Goal: Task Accomplishment & Management: Complete application form

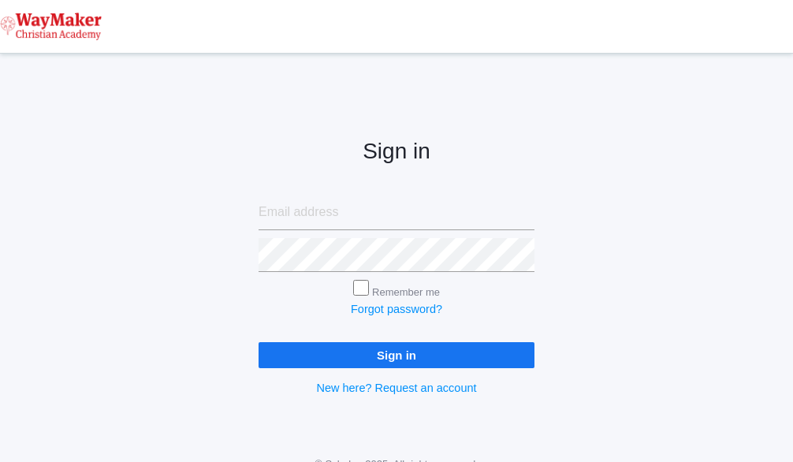
type input "cmarosz@waymakerchristian.com"
click at [411, 357] on input "Sign in" at bounding box center [397, 355] width 276 height 26
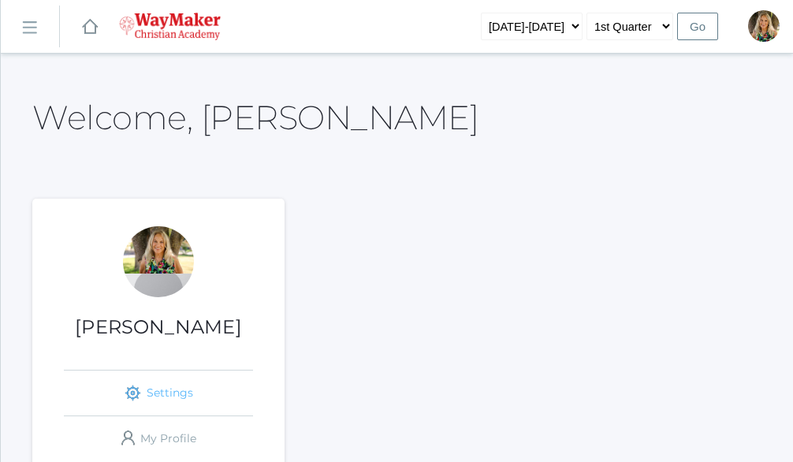
click at [164, 393] on link "icons/ui/navigation/settings Created with Sketch. Settings" at bounding box center [158, 392] width 189 height 45
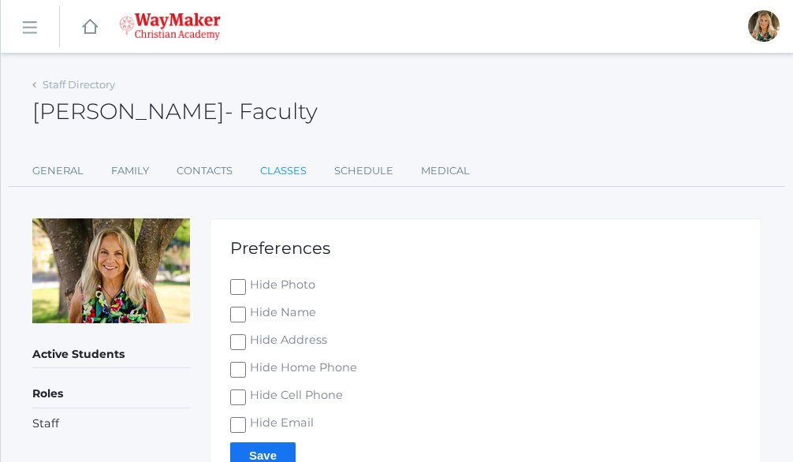
click at [293, 170] on link "Classes" at bounding box center [283, 171] width 47 height 32
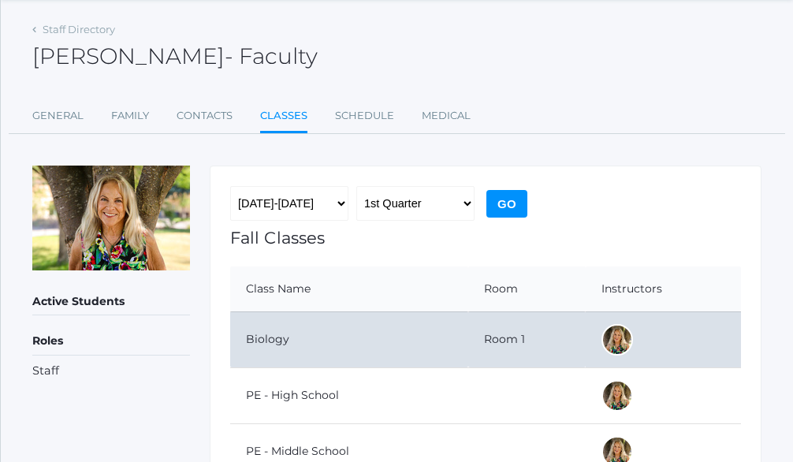
scroll to position [79, 0]
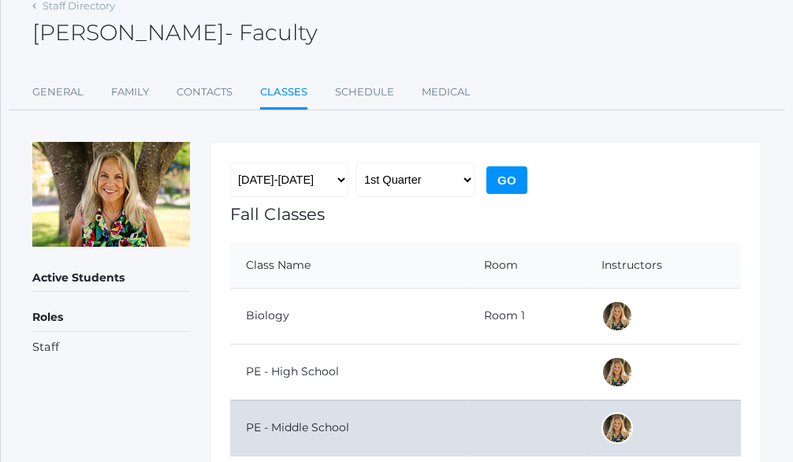
click at [461, 421] on td "PE - Middle School" at bounding box center [349, 428] width 238 height 56
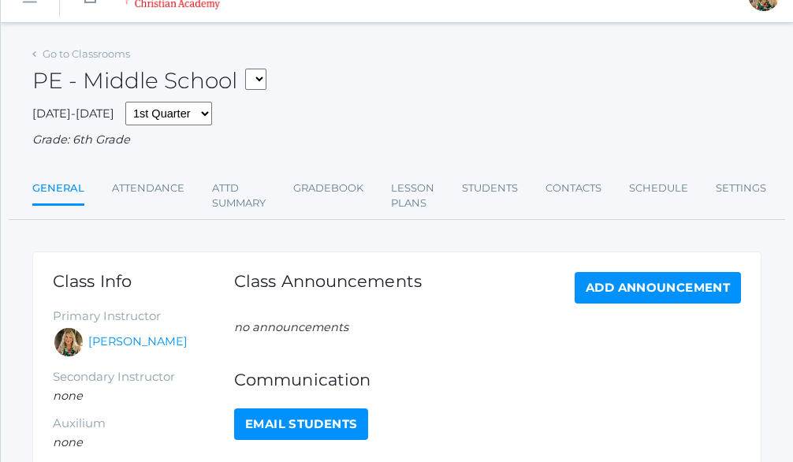
scroll to position [79, 0]
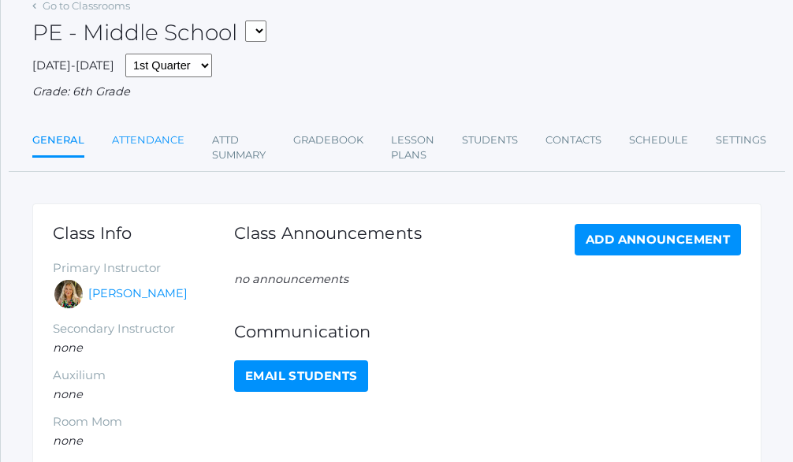
click at [140, 138] on link "Attendance" at bounding box center [148, 141] width 73 height 32
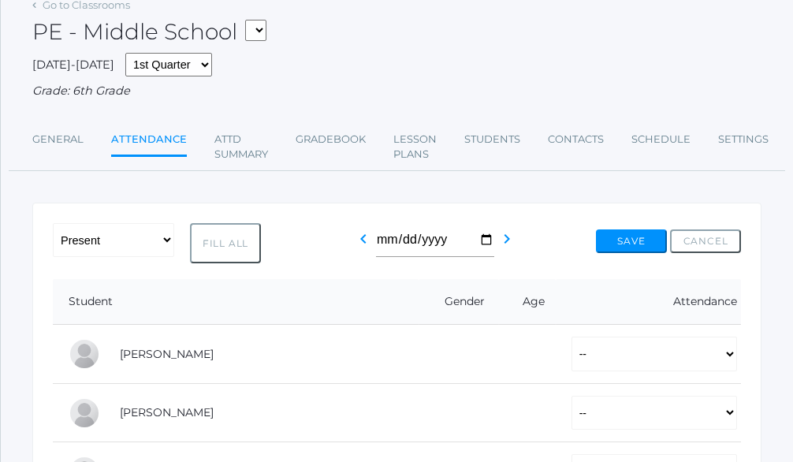
scroll to position [79, 0]
click at [326, 142] on link "Gradebook" at bounding box center [331, 141] width 70 height 32
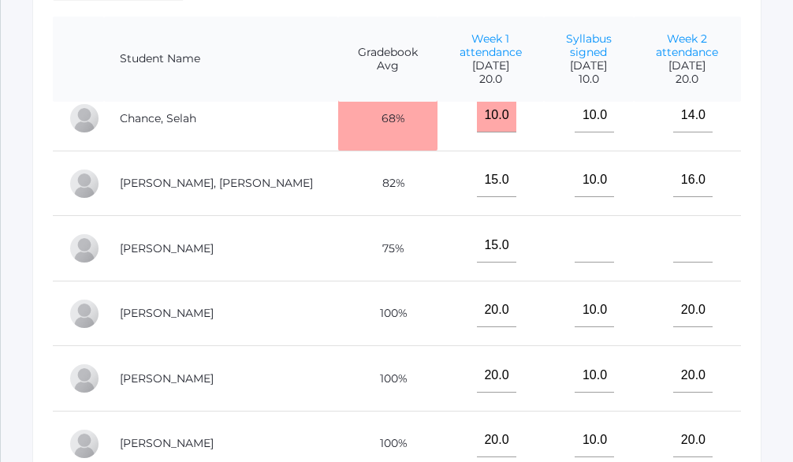
scroll to position [236, 0]
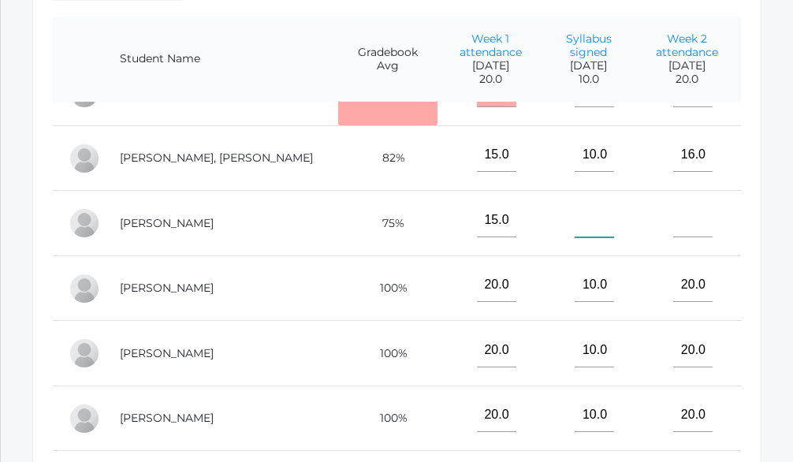
click at [575, 237] on input"] "text" at bounding box center [594, 220] width 39 height 35
type input"] "0"
click at [679, 237] on input"] "text" at bounding box center [692, 220] width 39 height 35
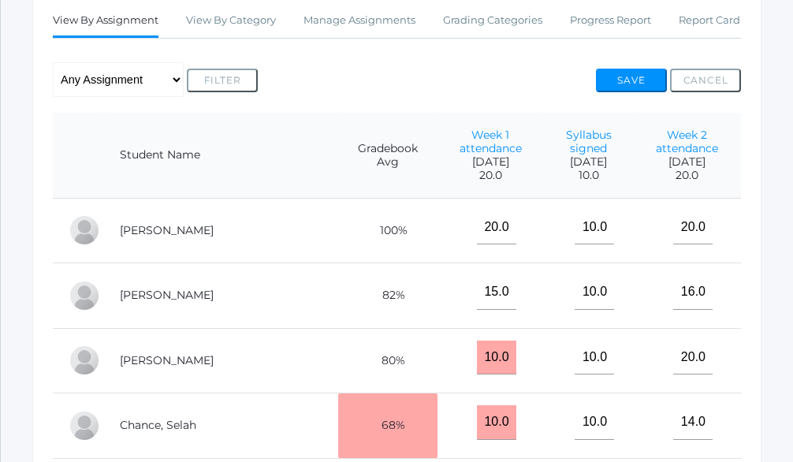
scroll to position [315, 0]
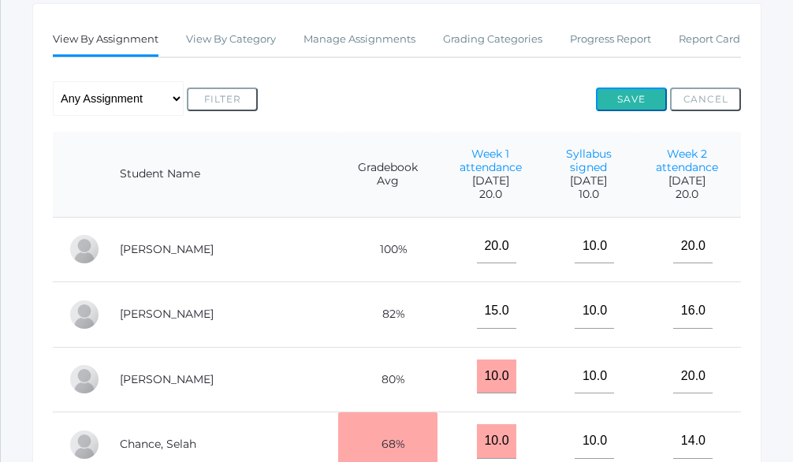
click at [629, 111] on button "Save" at bounding box center [631, 99] width 71 height 24
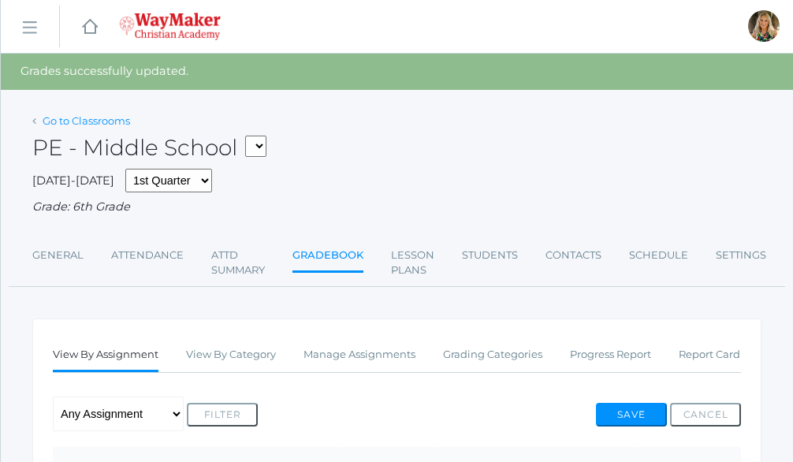
click at [80, 121] on link "Go to Classrooms" at bounding box center [86, 120] width 87 height 13
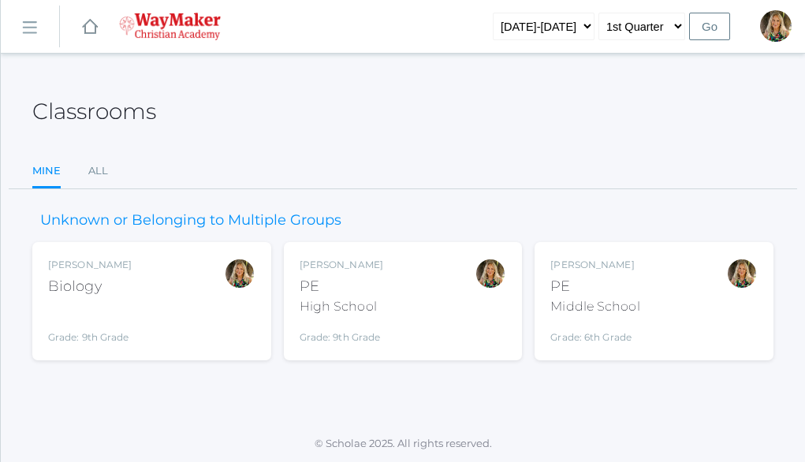
click at [121, 278] on div "Biology" at bounding box center [90, 286] width 84 height 21
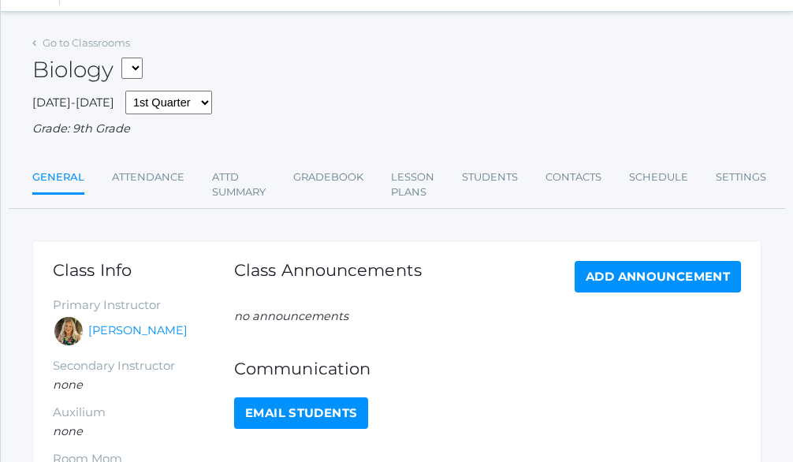
scroll to position [79, 0]
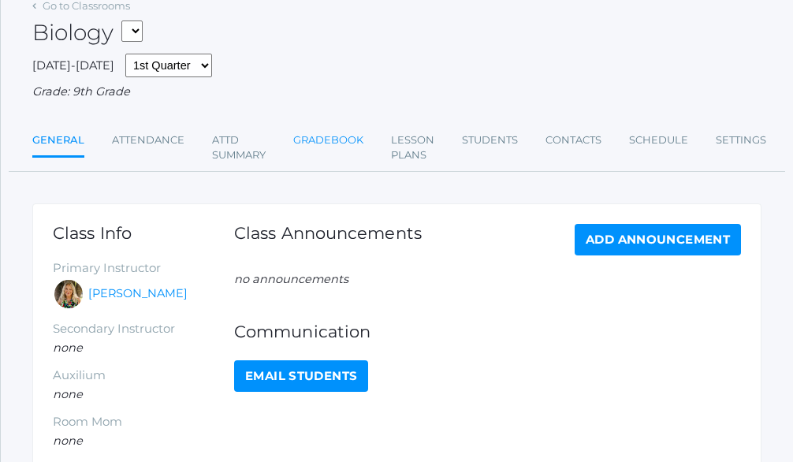
click at [336, 144] on link "Gradebook" at bounding box center [328, 141] width 70 height 32
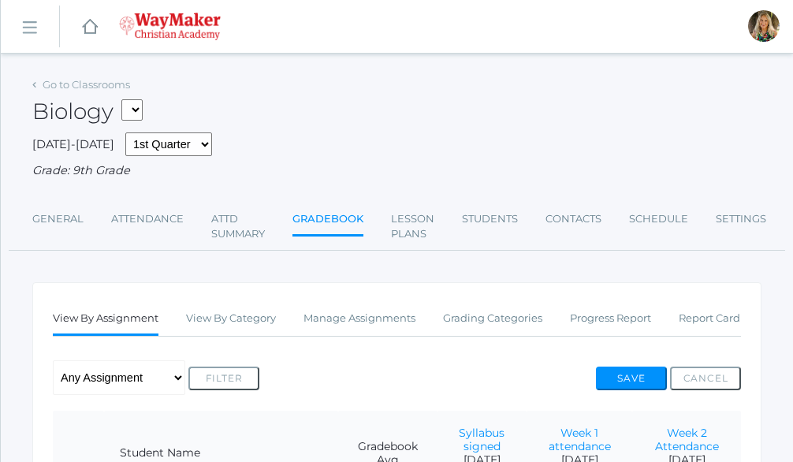
scroll to position [79, 0]
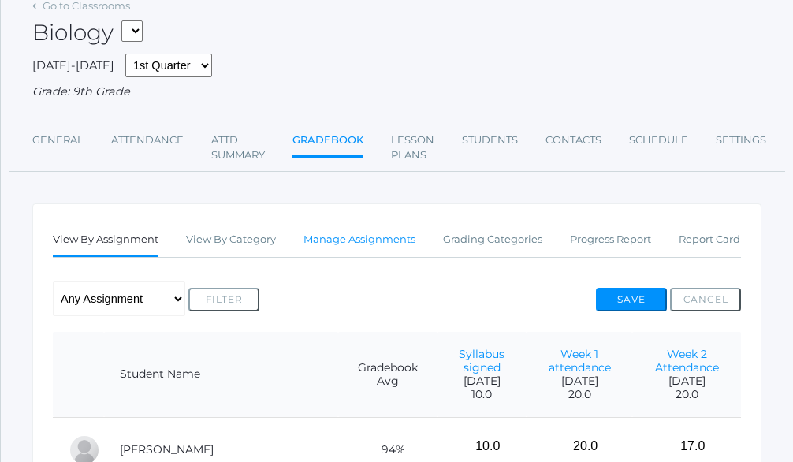
click at [330, 255] on link "Manage Assignments" at bounding box center [359, 240] width 112 height 32
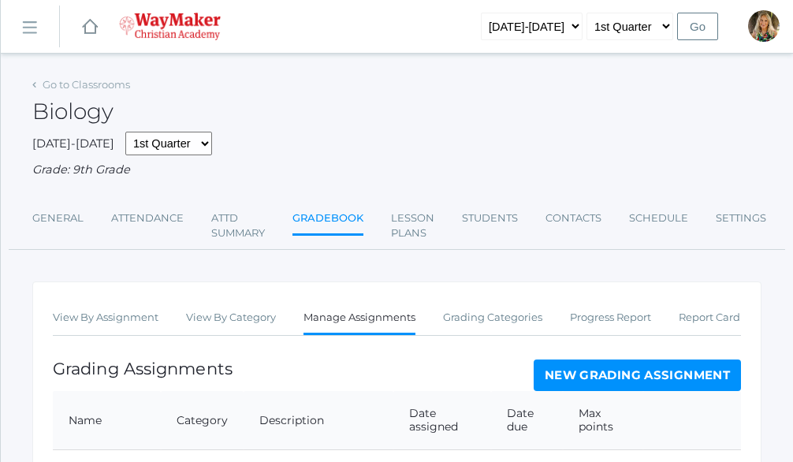
click at [618, 389] on link "New Grading Assignment" at bounding box center [637, 375] width 207 height 32
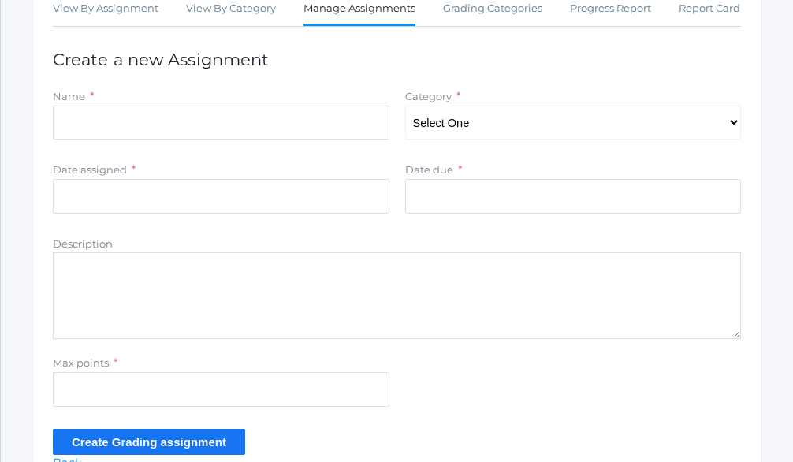
scroll to position [315, 0]
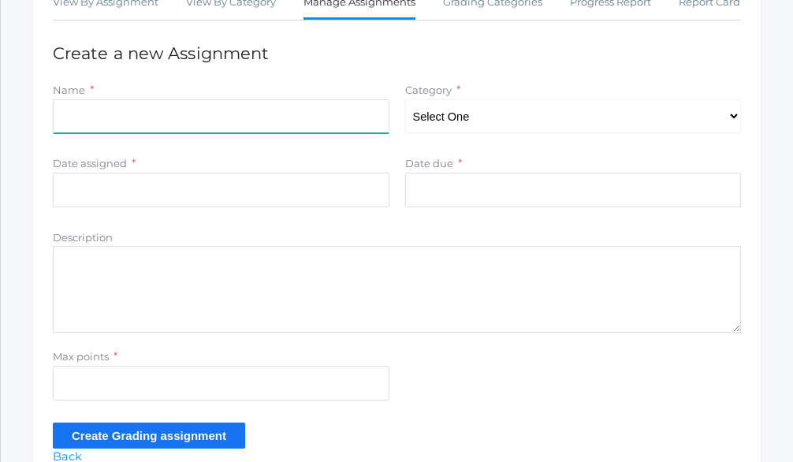
drag, startPoint x: 95, startPoint y: 137, endPoint x: 94, endPoint y: 145, distance: 7.9
click at [95, 134] on input "Name" at bounding box center [221, 116] width 337 height 35
type input "Scientific Tools Lab"
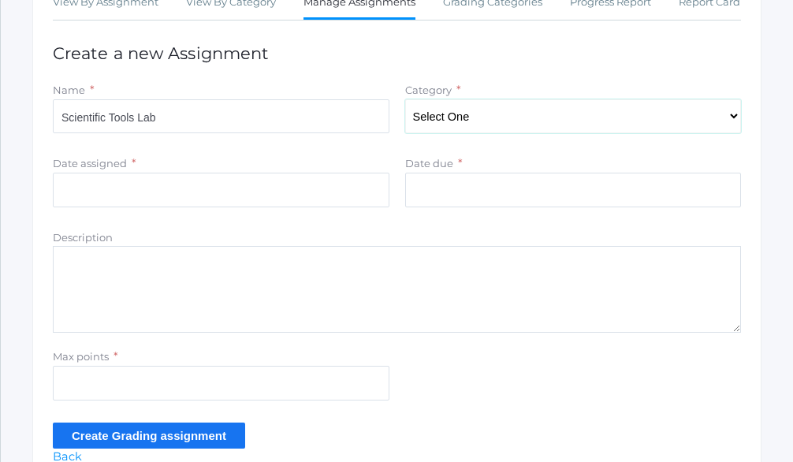
click at [721, 134] on select "Select One Total" at bounding box center [573, 116] width 337 height 35
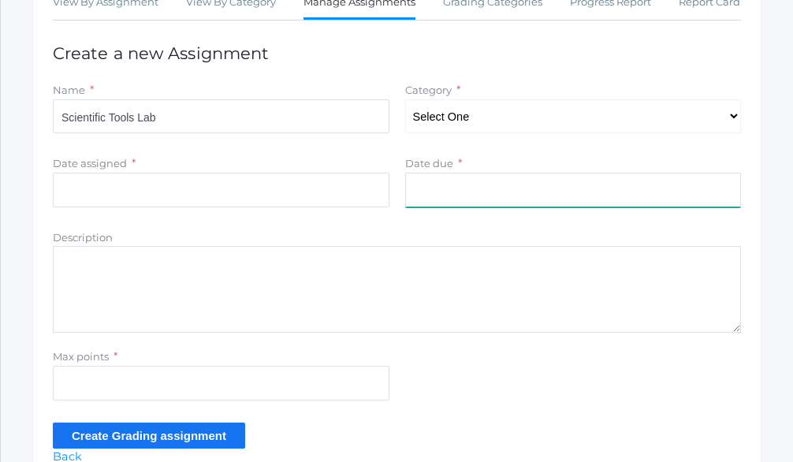
click at [624, 205] on input "Date due" at bounding box center [573, 190] width 337 height 35
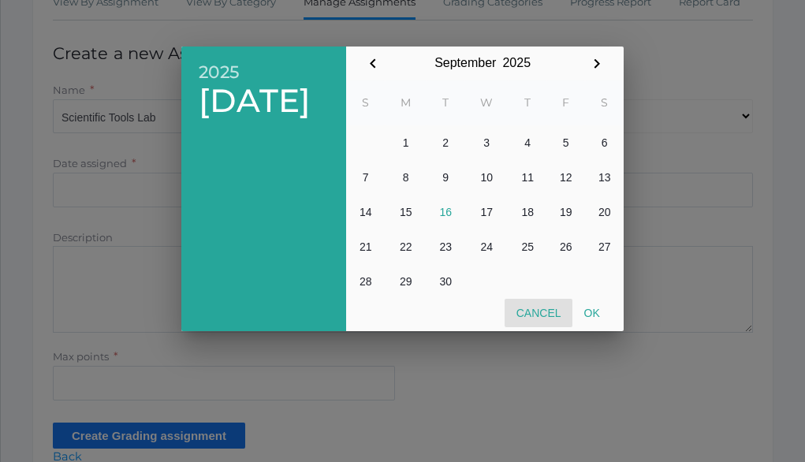
drag, startPoint x: 541, startPoint y: 319, endPoint x: 543, endPoint y: 311, distance: 8.2
click at [541, 317] on button "Cancel" at bounding box center [538, 313] width 68 height 28
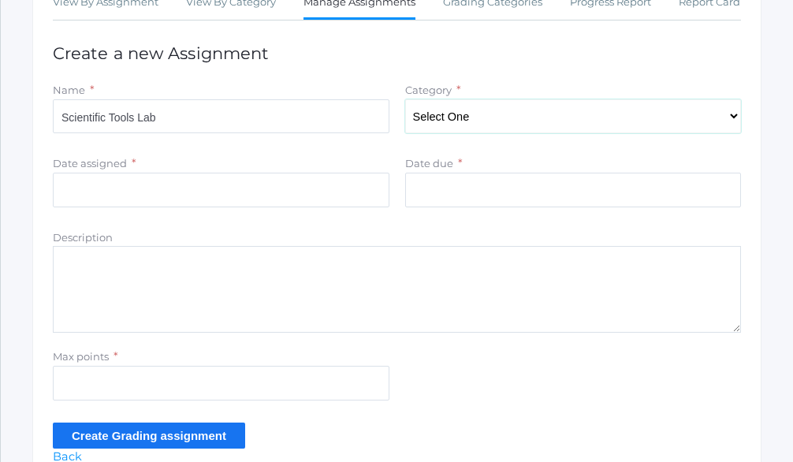
click at [521, 126] on select "Select One Total" at bounding box center [573, 116] width 337 height 35
select select "1094"
click at [405, 117] on select "Select One Total" at bounding box center [573, 116] width 337 height 35
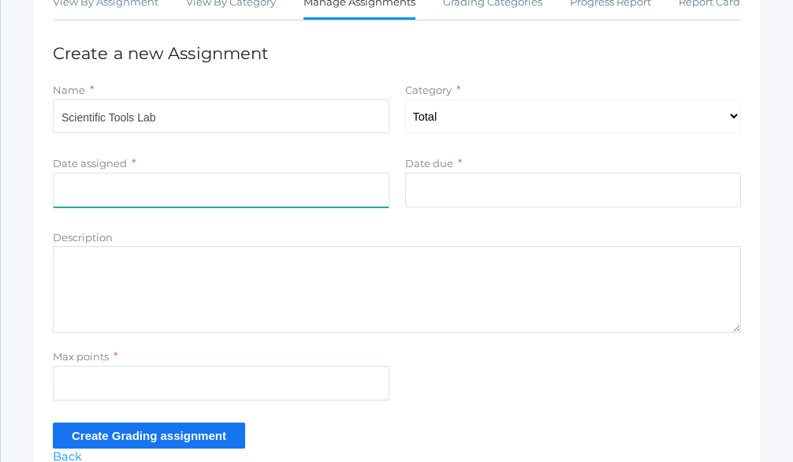
click at [166, 207] on input "Date assigned" at bounding box center [221, 190] width 337 height 35
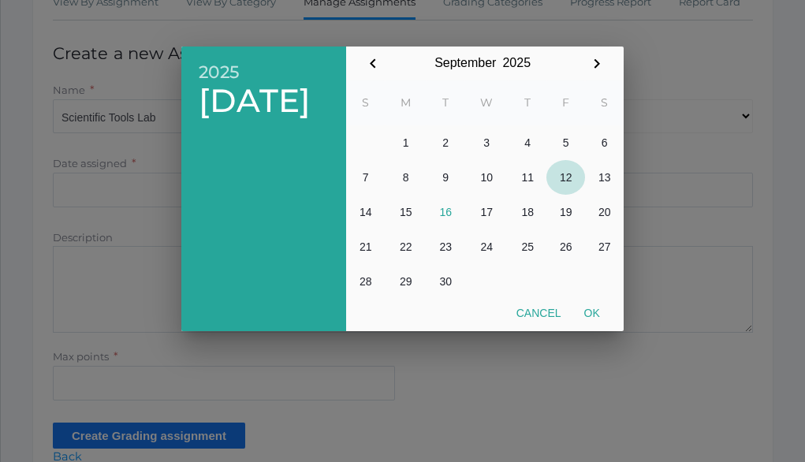
click at [566, 178] on button "12" at bounding box center [565, 177] width 39 height 35
click at [598, 314] on button "Ok" at bounding box center [591, 313] width 39 height 28
type input "[DATE]"
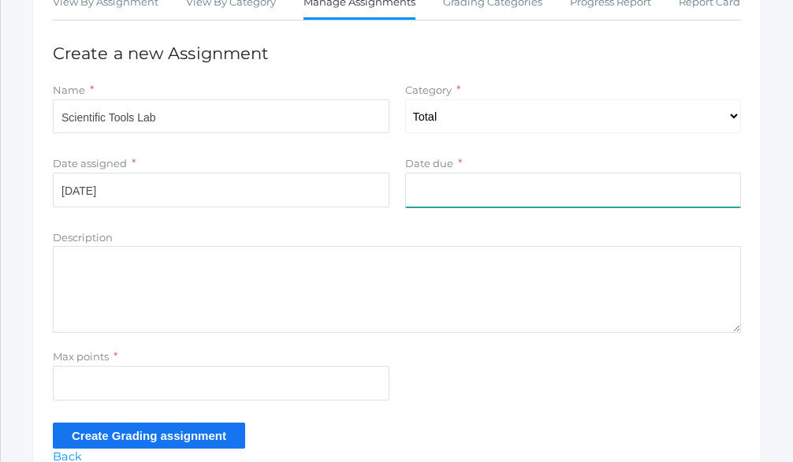
click at [476, 207] on input "Date due" at bounding box center [573, 190] width 337 height 35
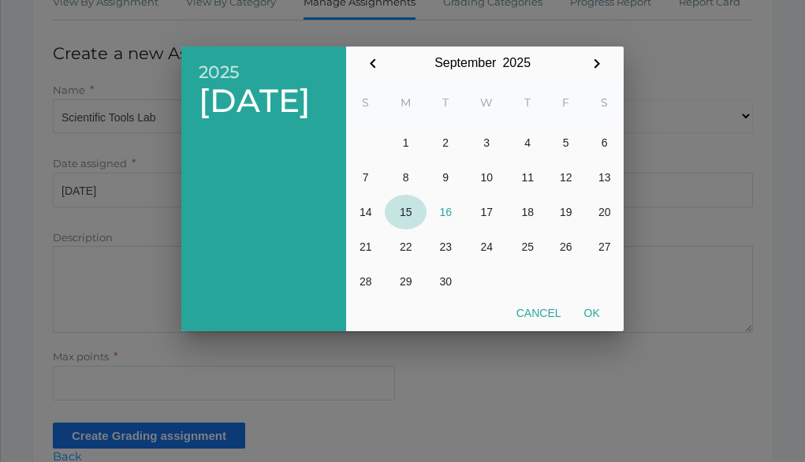
click at [406, 210] on button "15" at bounding box center [406, 212] width 42 height 35
click at [590, 315] on button "Ok" at bounding box center [591, 313] width 39 height 28
type input "[DATE]"
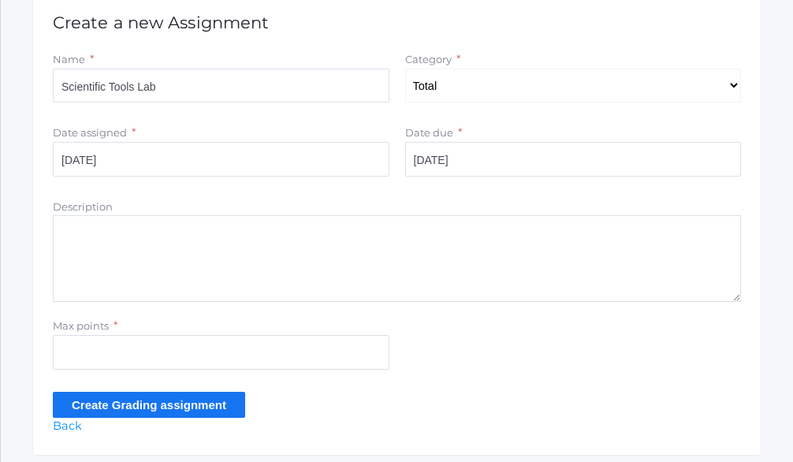
scroll to position [394, 0]
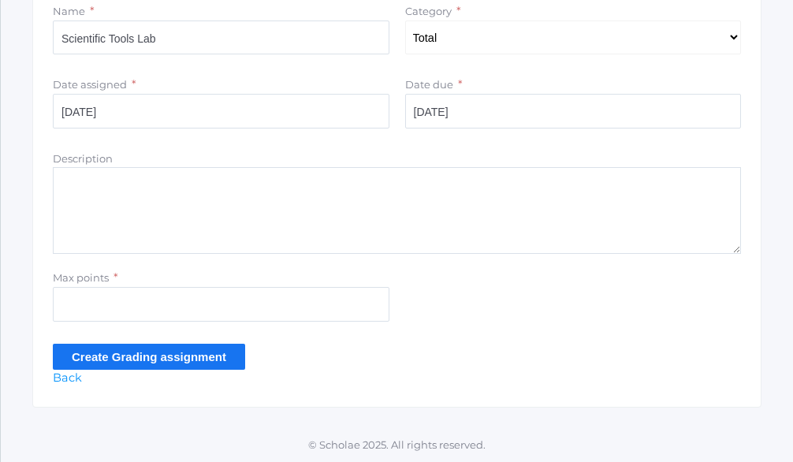
click at [119, 198] on textarea "Description" at bounding box center [397, 210] width 688 height 87
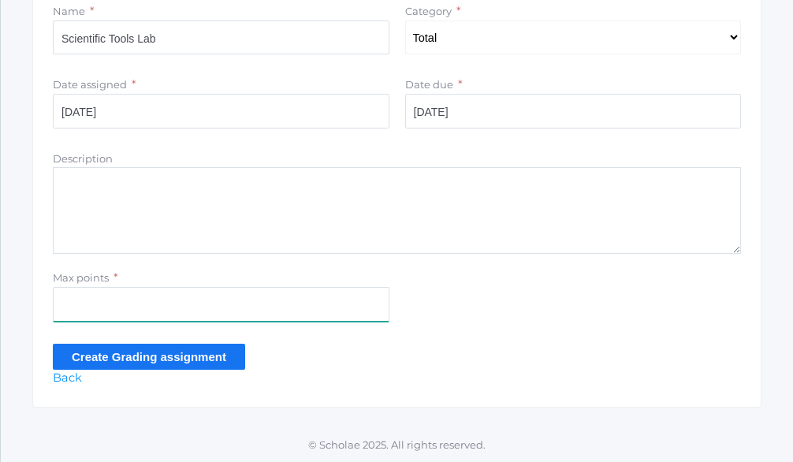
click at [73, 322] on input "Max points" at bounding box center [221, 304] width 337 height 35
type input "20"
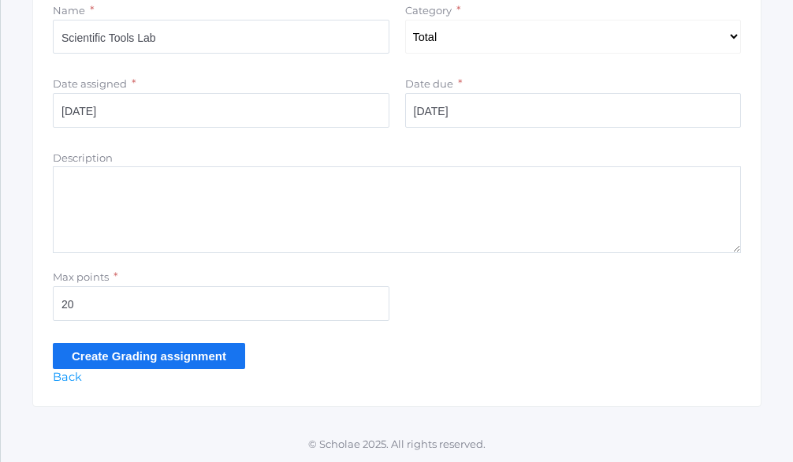
click at [112, 399] on div "View By Assignment View By Category Manage Assignments Grading Categories Progr…" at bounding box center [396, 146] width 729 height 520
click at [195, 357] on input "Create Grading assignment" at bounding box center [149, 356] width 192 height 26
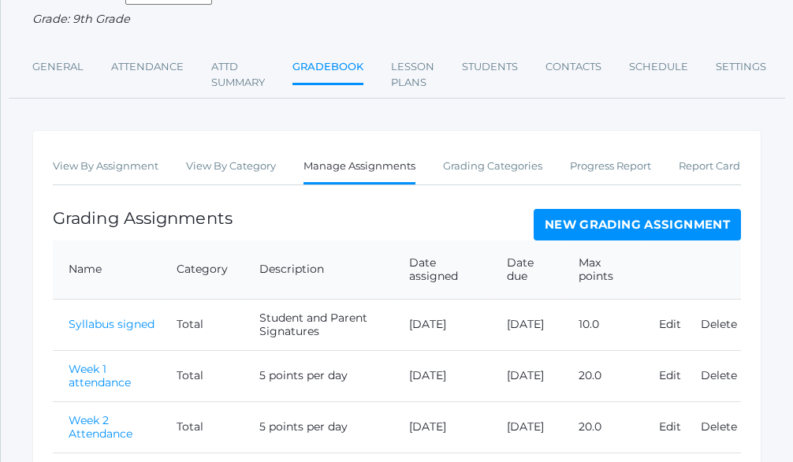
scroll to position [236, 0]
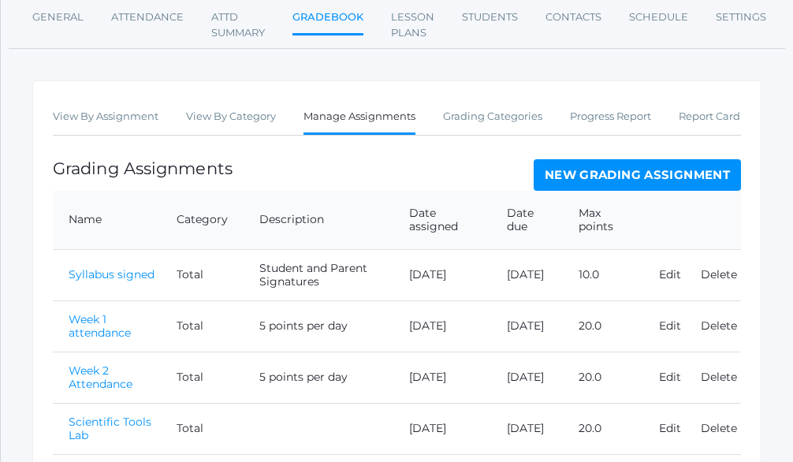
click at [658, 191] on link "New Grading Assignment" at bounding box center [637, 175] width 207 height 32
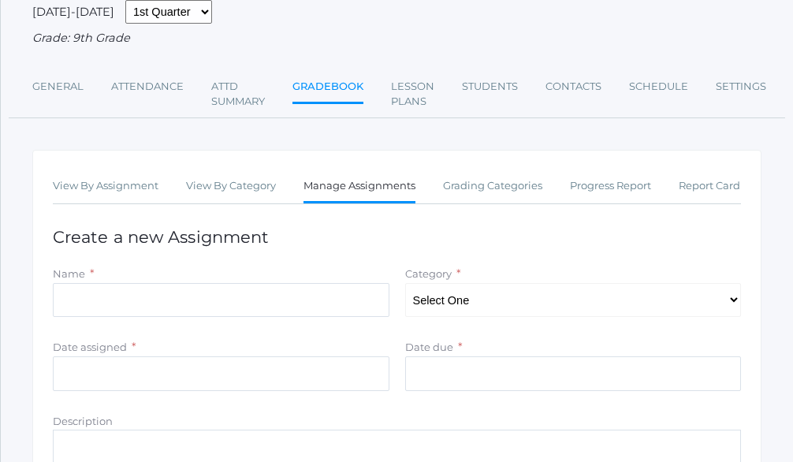
scroll to position [158, 0]
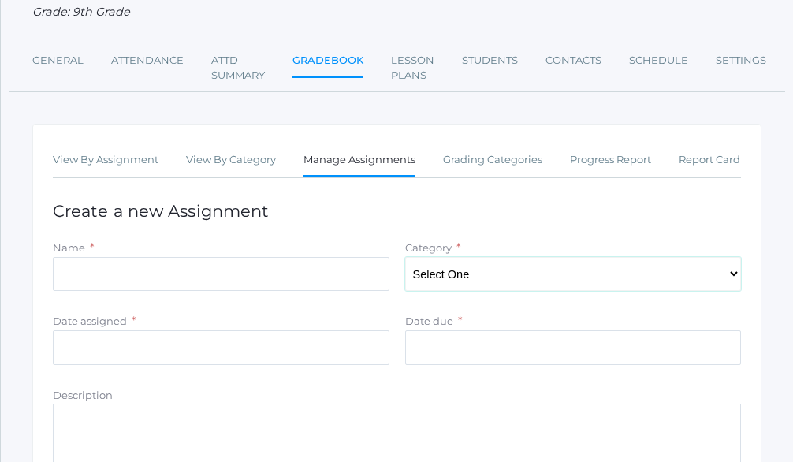
click at [734, 292] on select "Select One Total" at bounding box center [573, 274] width 337 height 35
select select "1094"
click at [405, 275] on select "Select One Total" at bounding box center [573, 274] width 337 height 35
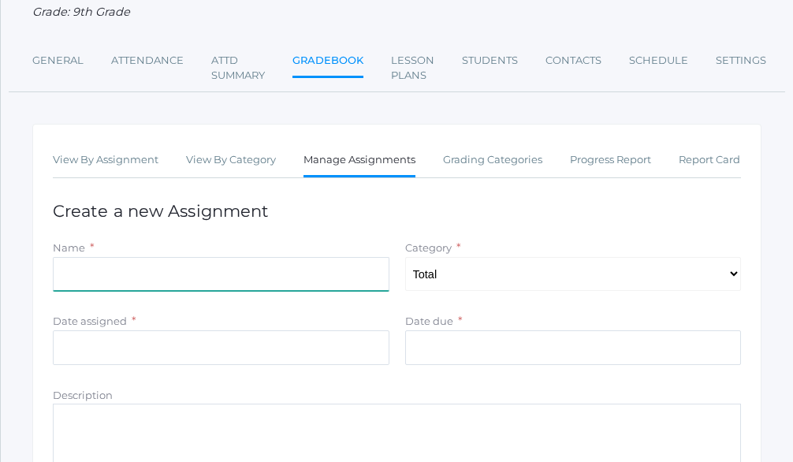
click at [145, 292] on input "Name" at bounding box center [221, 274] width 337 height 35
type input "Week 3 Attendance"
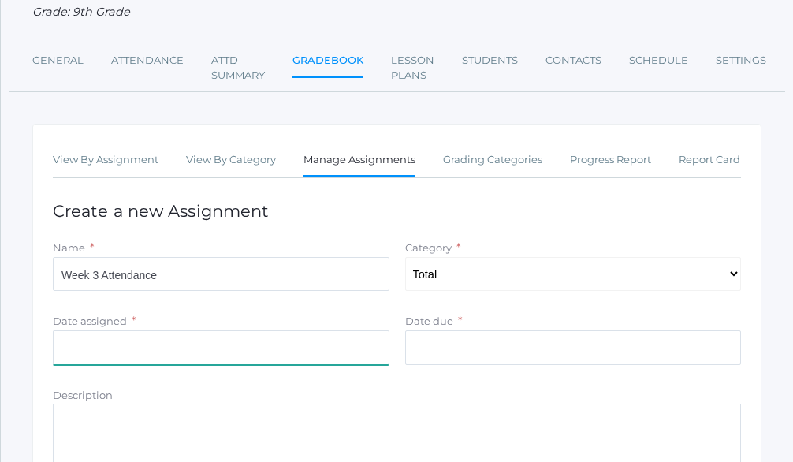
click at [118, 362] on input "Date assigned" at bounding box center [221, 347] width 337 height 35
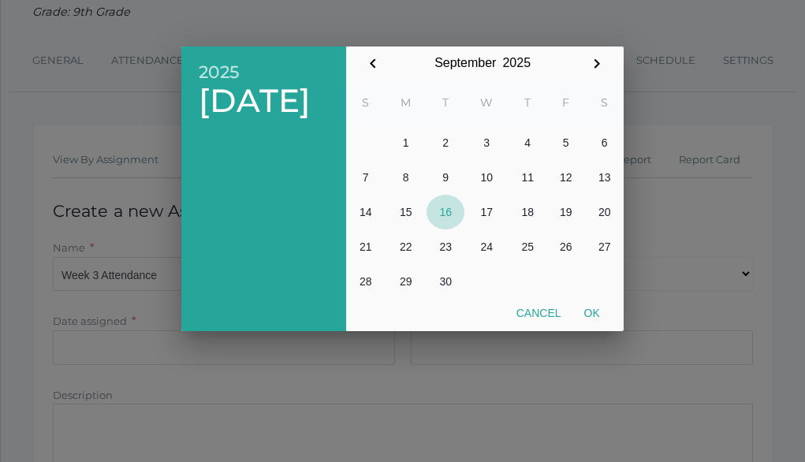
click at [448, 209] on button "16" at bounding box center [445, 212] width 38 height 35
click at [594, 319] on button "Ok" at bounding box center [591, 313] width 39 height 28
type input "[DATE]"
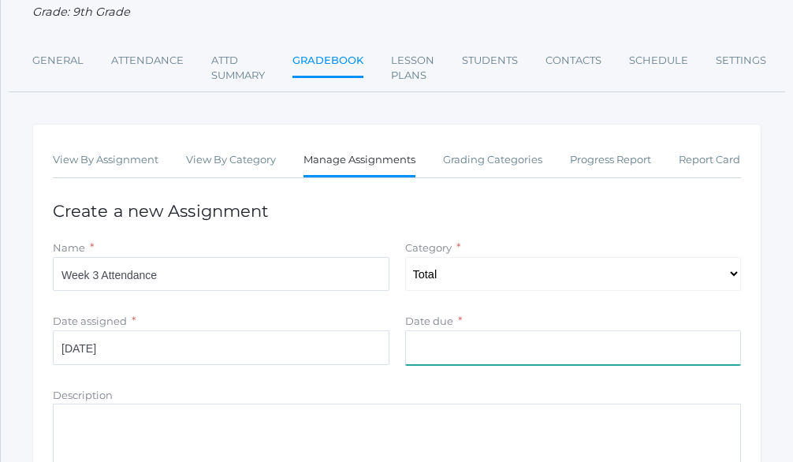
click at [494, 365] on input "Date due" at bounding box center [573, 347] width 337 height 35
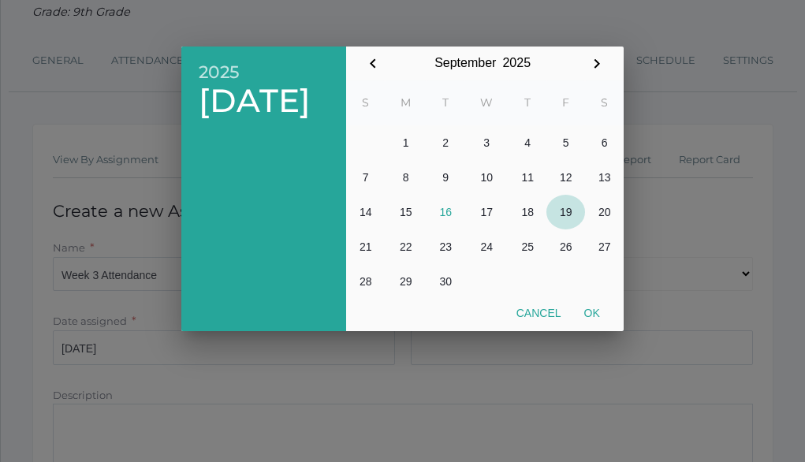
click at [567, 213] on button "19" at bounding box center [565, 212] width 39 height 35
click at [598, 312] on button "Ok" at bounding box center [591, 313] width 39 height 28
type input "[DATE]"
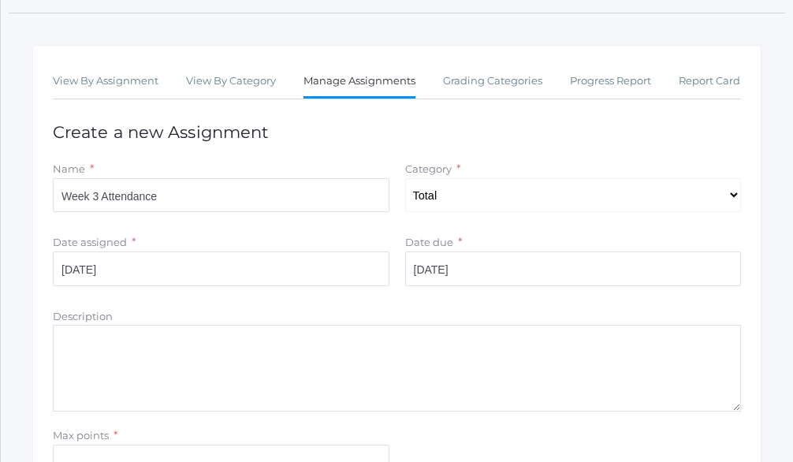
scroll to position [315, 0]
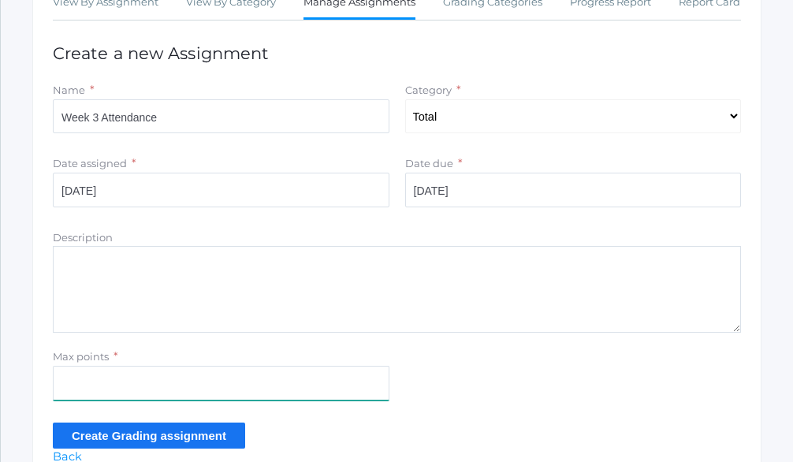
click at [101, 395] on input "Max points" at bounding box center [221, 383] width 337 height 35
type input "20"
click at [180, 449] on input "Create Grading assignment" at bounding box center [149, 435] width 192 height 26
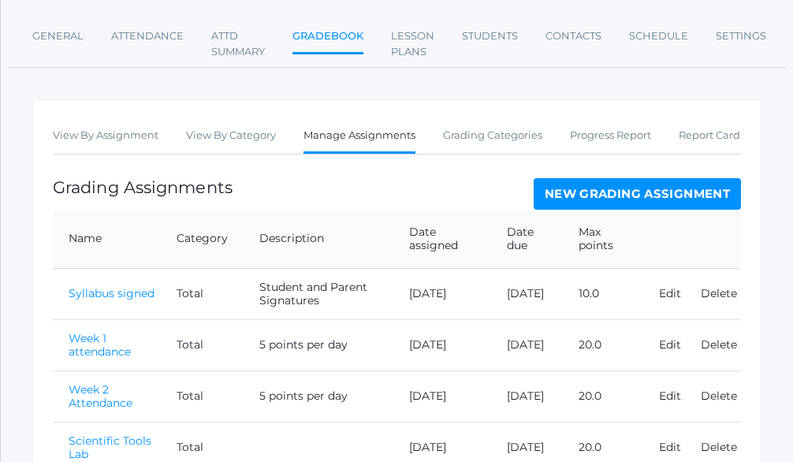
scroll to position [139, 0]
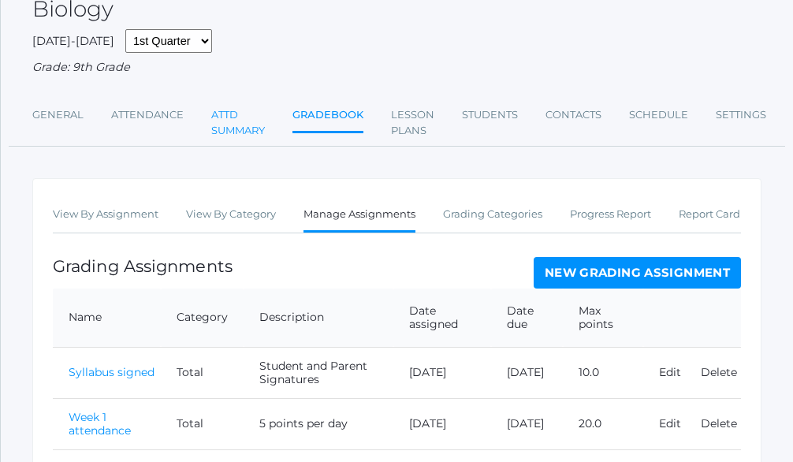
click at [225, 128] on link "Attd Summary" at bounding box center [238, 122] width 54 height 47
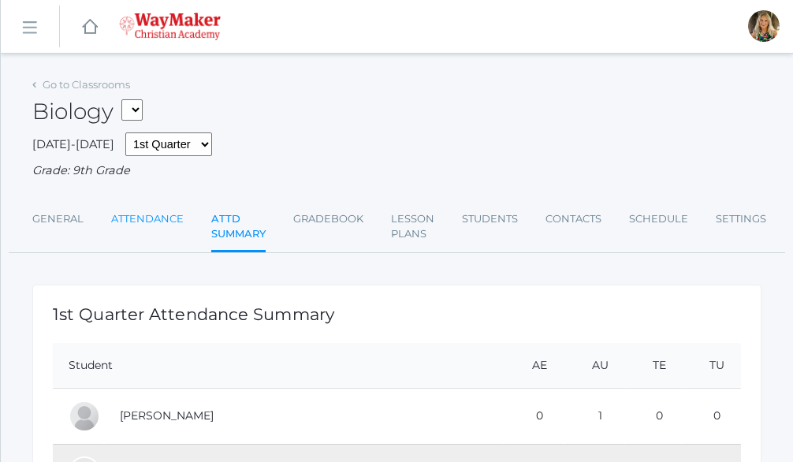
click at [135, 219] on link "Attendance" at bounding box center [147, 219] width 73 height 32
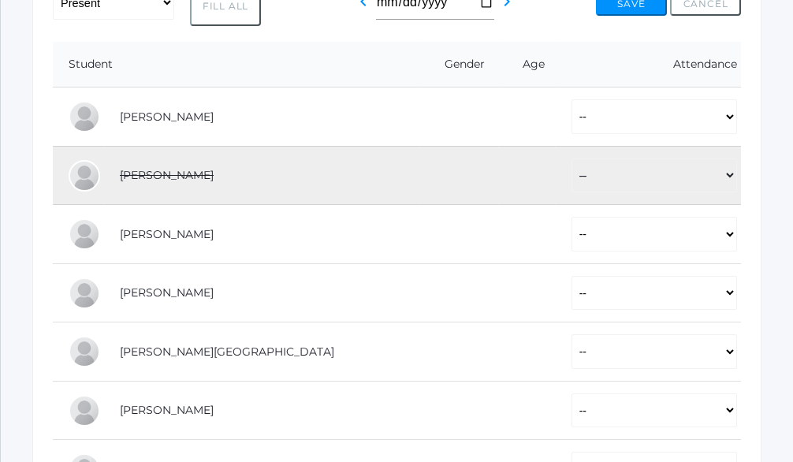
scroll to position [319, 0]
